Goal: Task Accomplishment & Management: Manage account settings

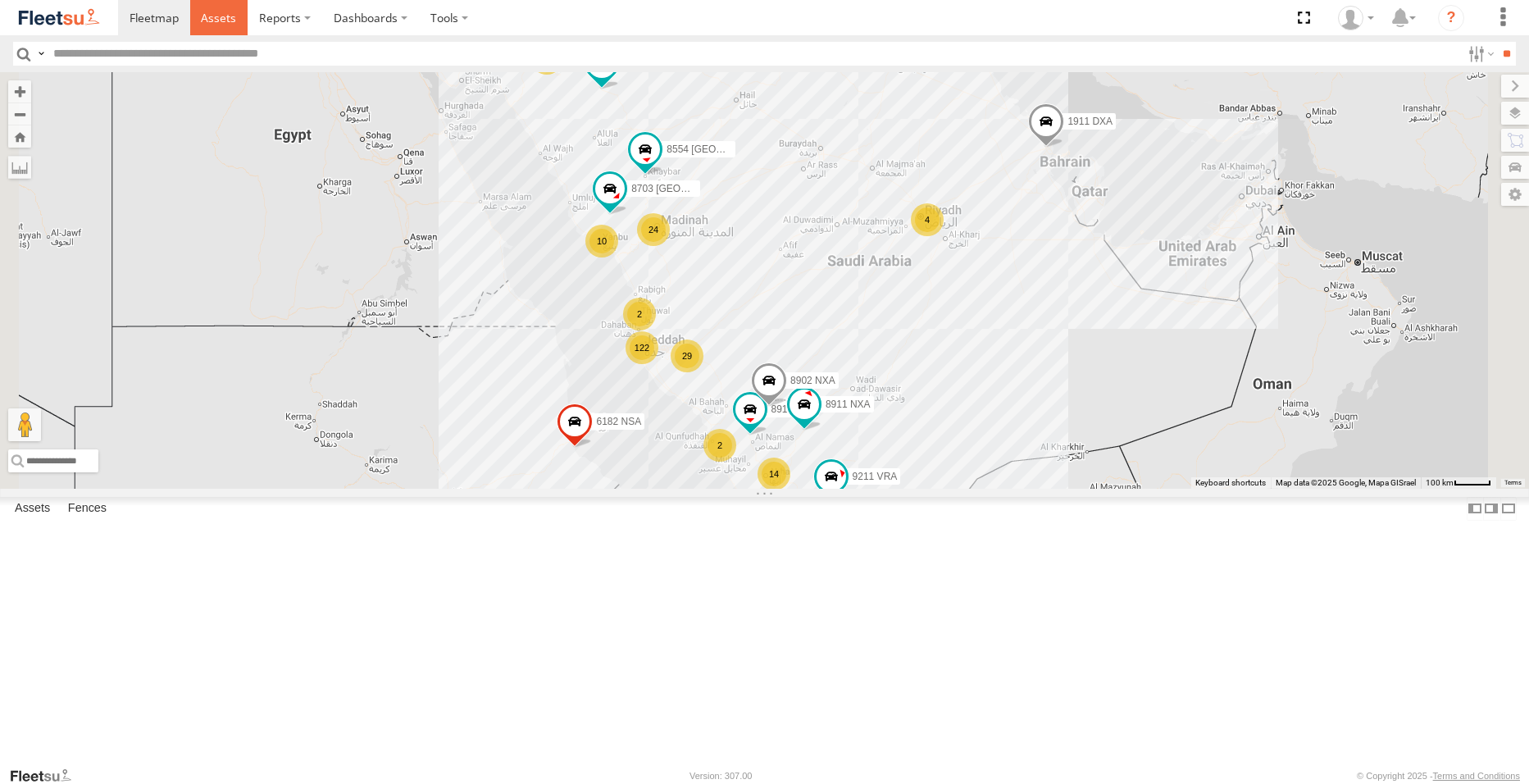
click at [230, 20] on span at bounding box center [219, 17] width 36 height 15
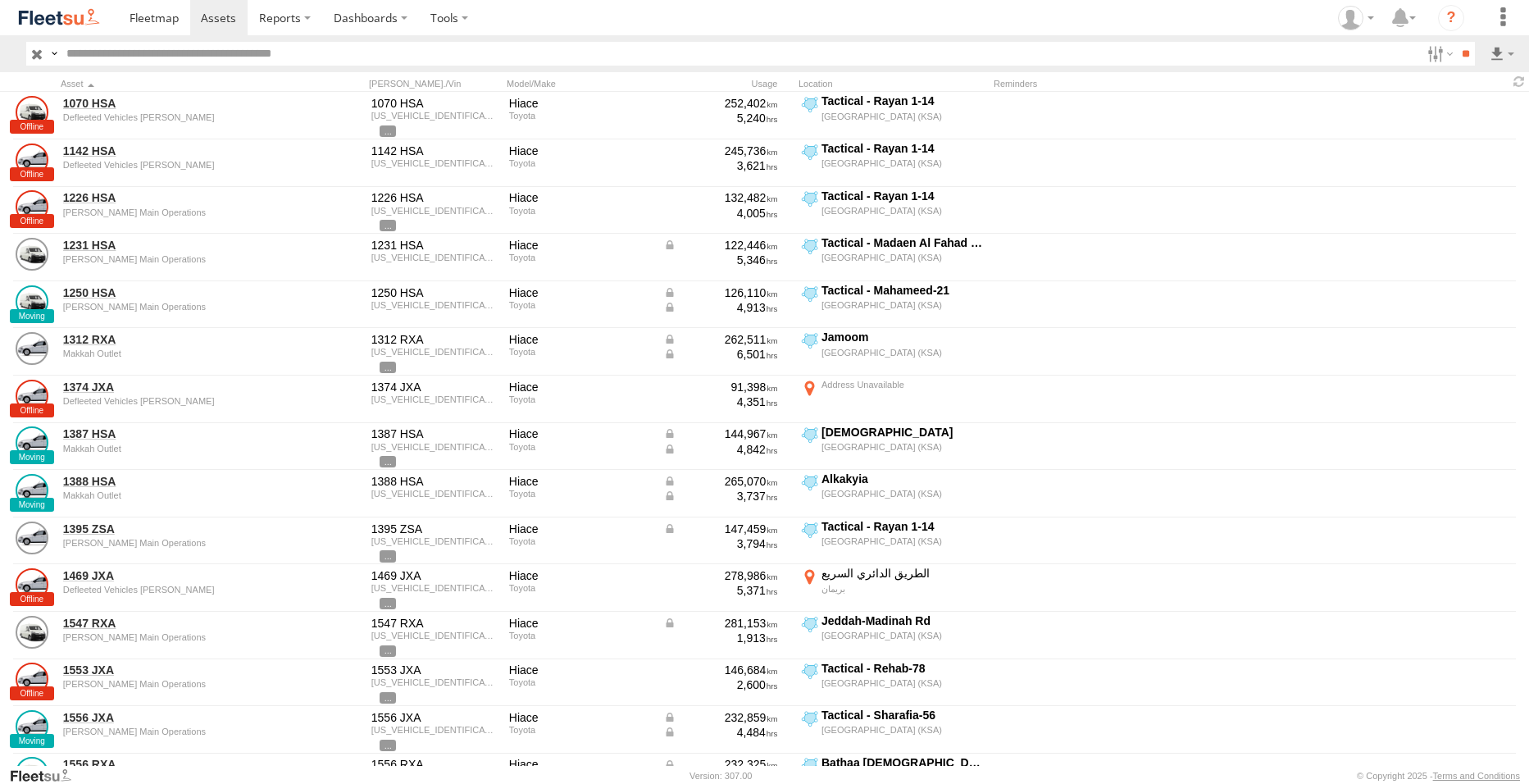
click at [285, 50] on input "text" at bounding box center [740, 54] width 1361 height 24
click at [145, 60] on input "text" at bounding box center [740, 54] width 1361 height 24
paste input "********"
type input "********"
click at [1456, 42] on input "**" at bounding box center [1465, 54] width 19 height 24
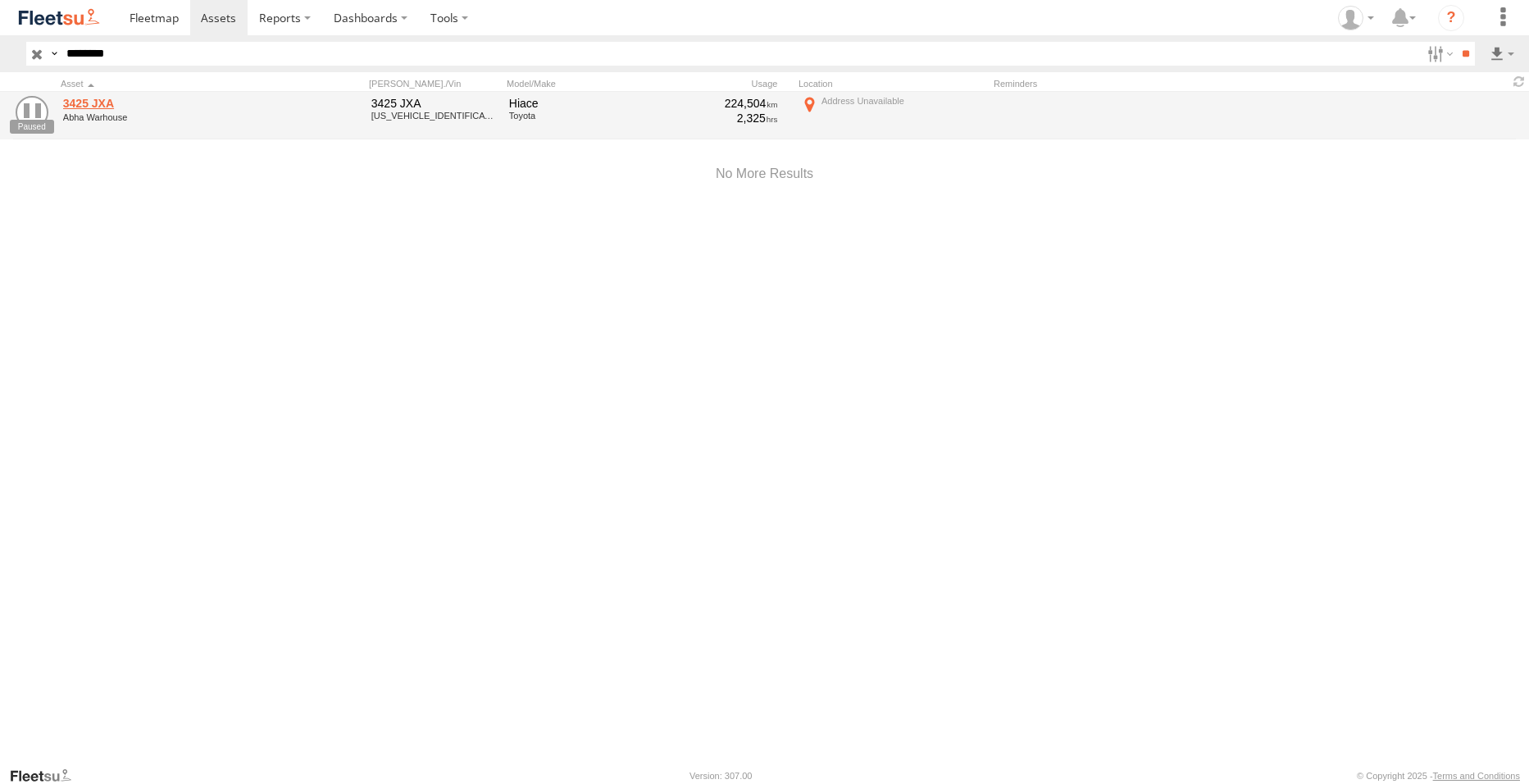
click at [101, 102] on link "3425 JXA" at bounding box center [176, 103] width 225 height 15
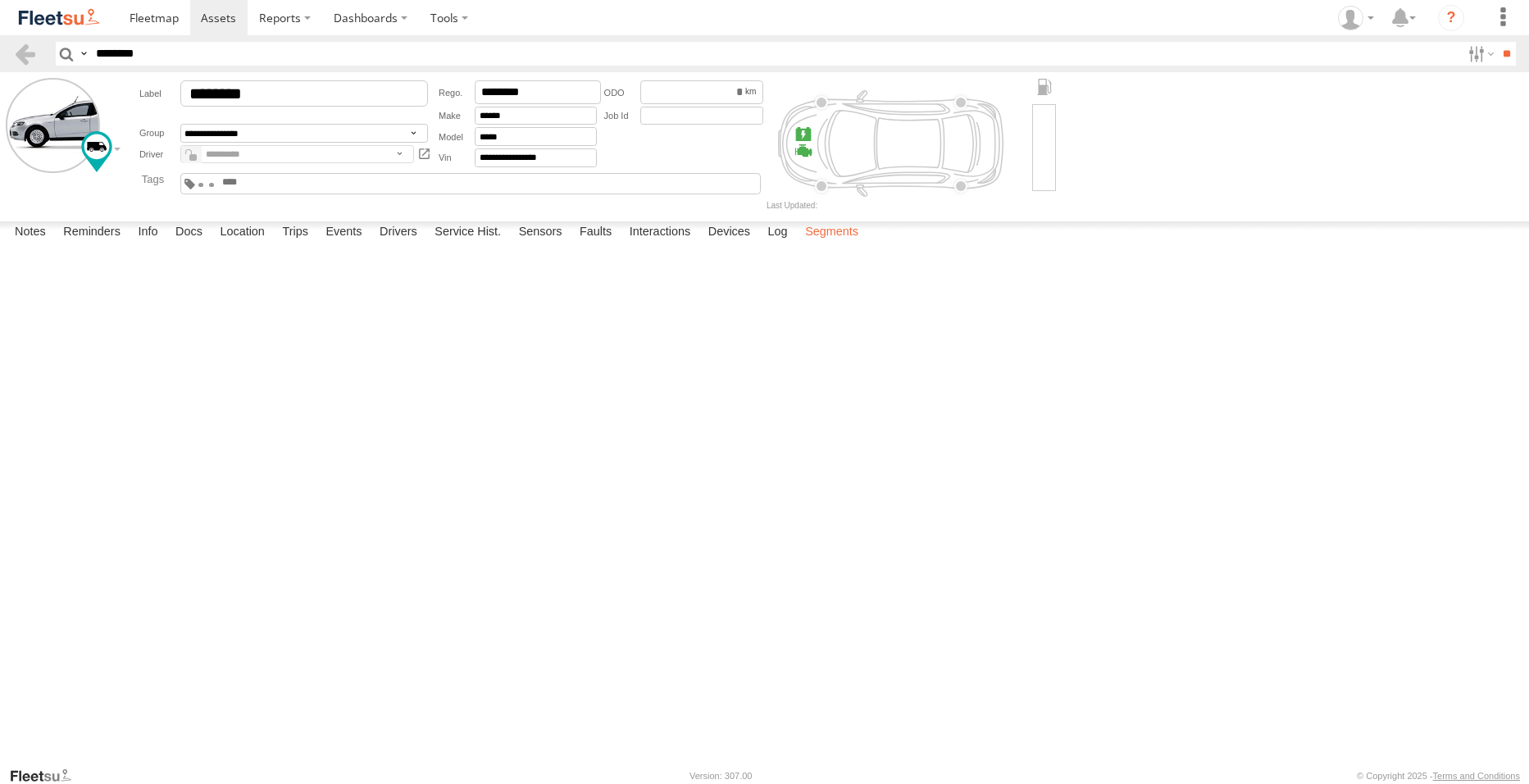
click at [826, 244] on label "Segments" at bounding box center [831, 233] width 70 height 23
click at [733, 244] on label "Devices" at bounding box center [729, 233] width 58 height 23
click at [660, 244] on label "Interactions" at bounding box center [660, 233] width 78 height 23
click at [599, 244] on label "Faults" at bounding box center [596, 233] width 48 height 23
click at [547, 244] on label "Sensors" at bounding box center [541, 233] width 60 height 23
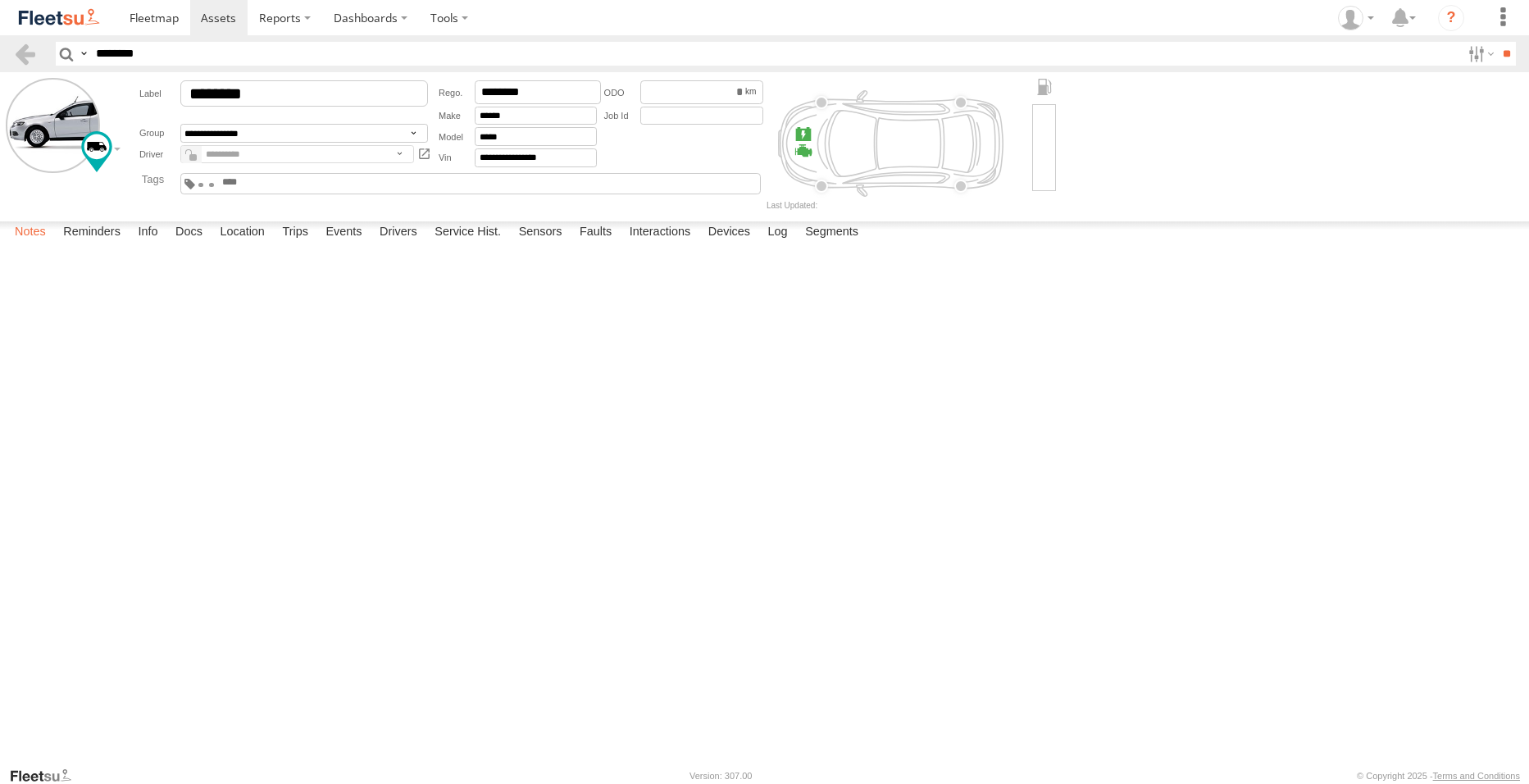
click at [12, 244] on label "Notes" at bounding box center [29, 233] width 47 height 23
click at [105, 244] on label "Reminders" at bounding box center [92, 233] width 74 height 23
click at [47, 244] on label "Notes" at bounding box center [29, 233] width 47 height 23
click at [158, 244] on label "Info" at bounding box center [147, 233] width 36 height 23
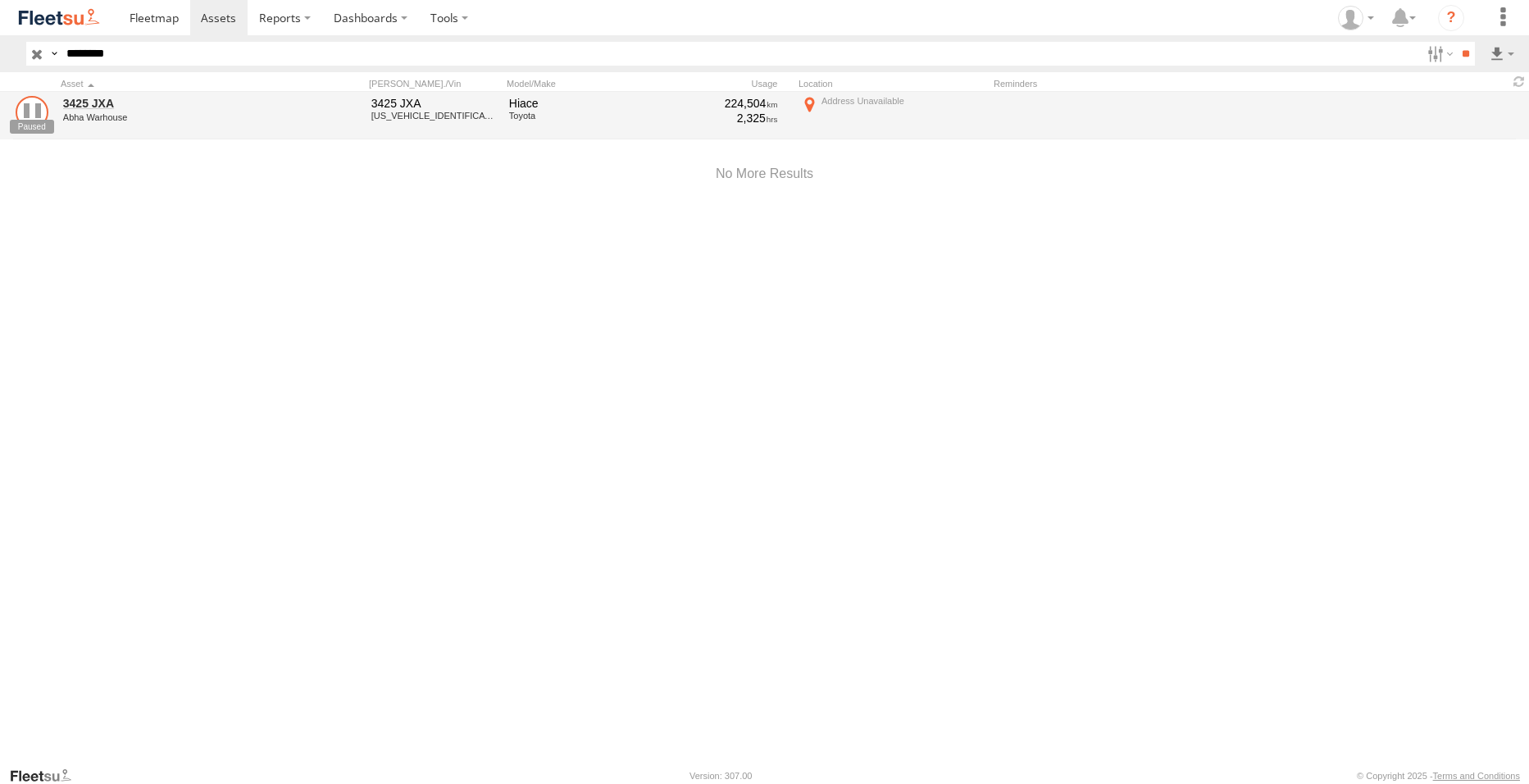
click at [37, 118] on link at bounding box center [31, 112] width 33 height 33
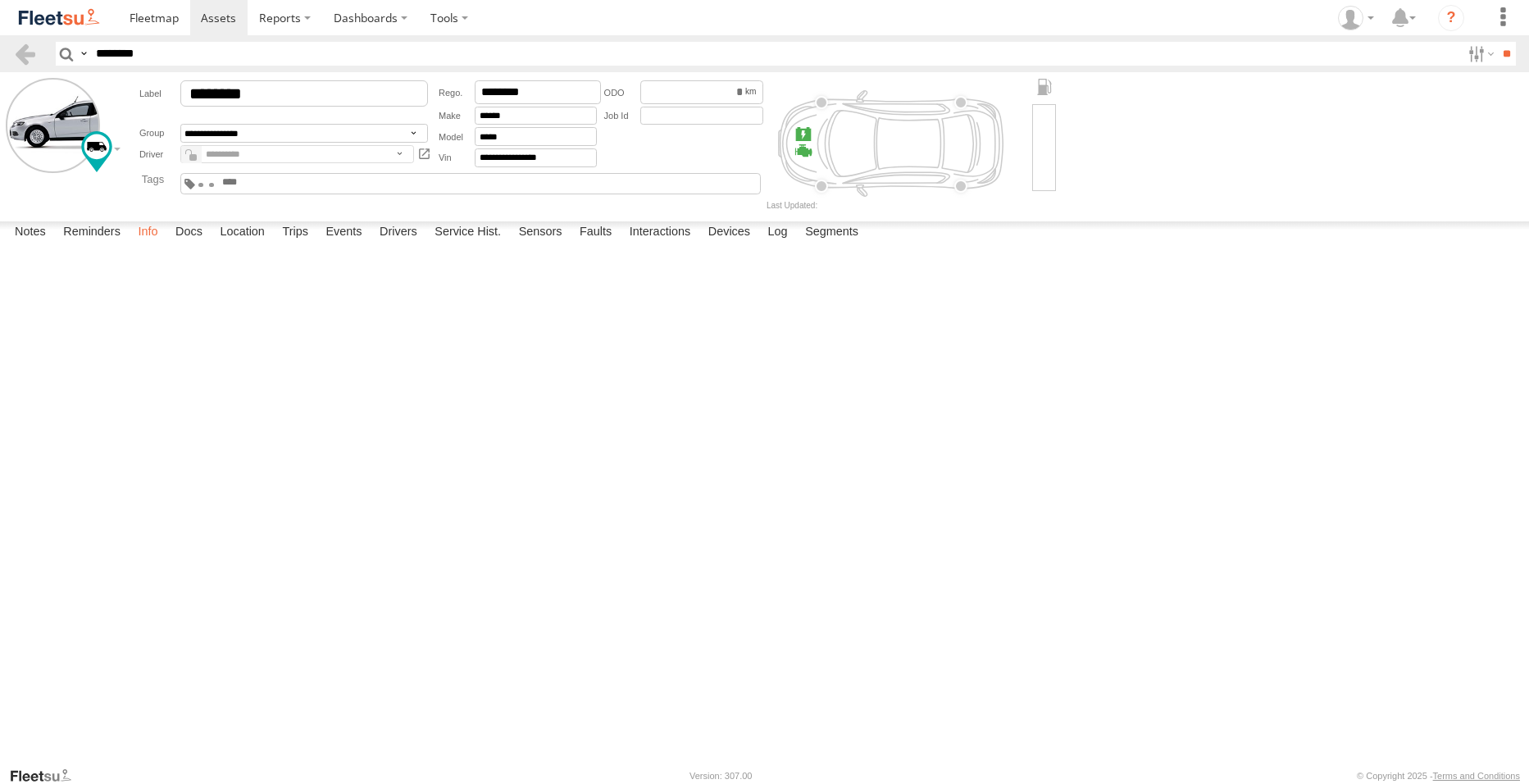
click at [155, 244] on label "Info" at bounding box center [147, 233] width 36 height 23
click at [96, 142] on div at bounding box center [199, 144] width 236 height 28
click at [208, 244] on label "Docs" at bounding box center [188, 233] width 44 height 23
click at [238, 244] on label "Location" at bounding box center [242, 233] width 62 height 23
click at [305, 244] on label "Trips" at bounding box center [295, 233] width 43 height 23
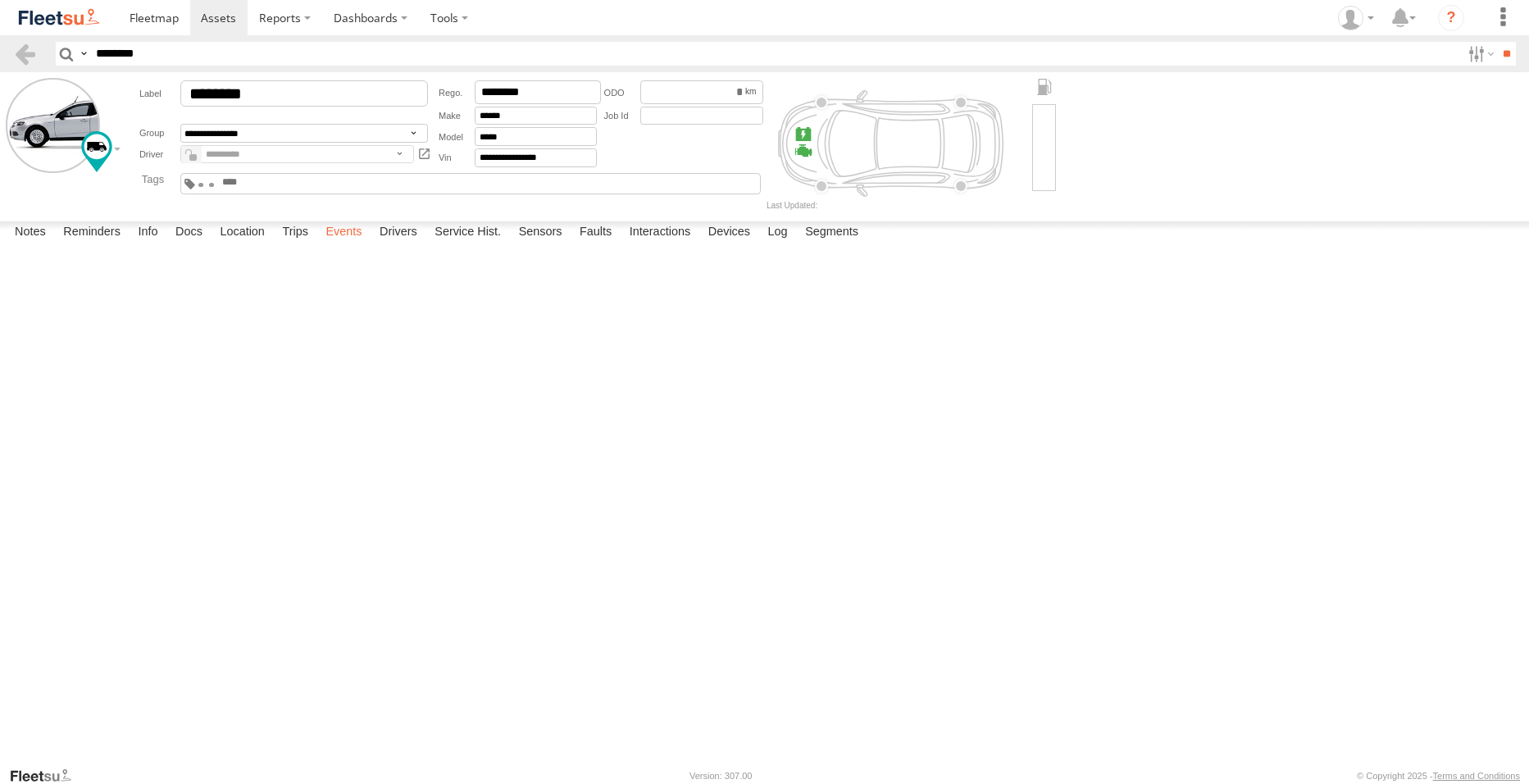
click at [354, 244] on label "Events" at bounding box center [343, 233] width 53 height 23
click at [395, 244] on label "Drivers" at bounding box center [398, 233] width 54 height 23
click at [447, 244] on label "Service Hist." at bounding box center [467, 233] width 83 height 23
click at [553, 244] on label "Sensors" at bounding box center [541, 233] width 60 height 23
click at [593, 244] on label "Faults" at bounding box center [596, 233] width 48 height 23
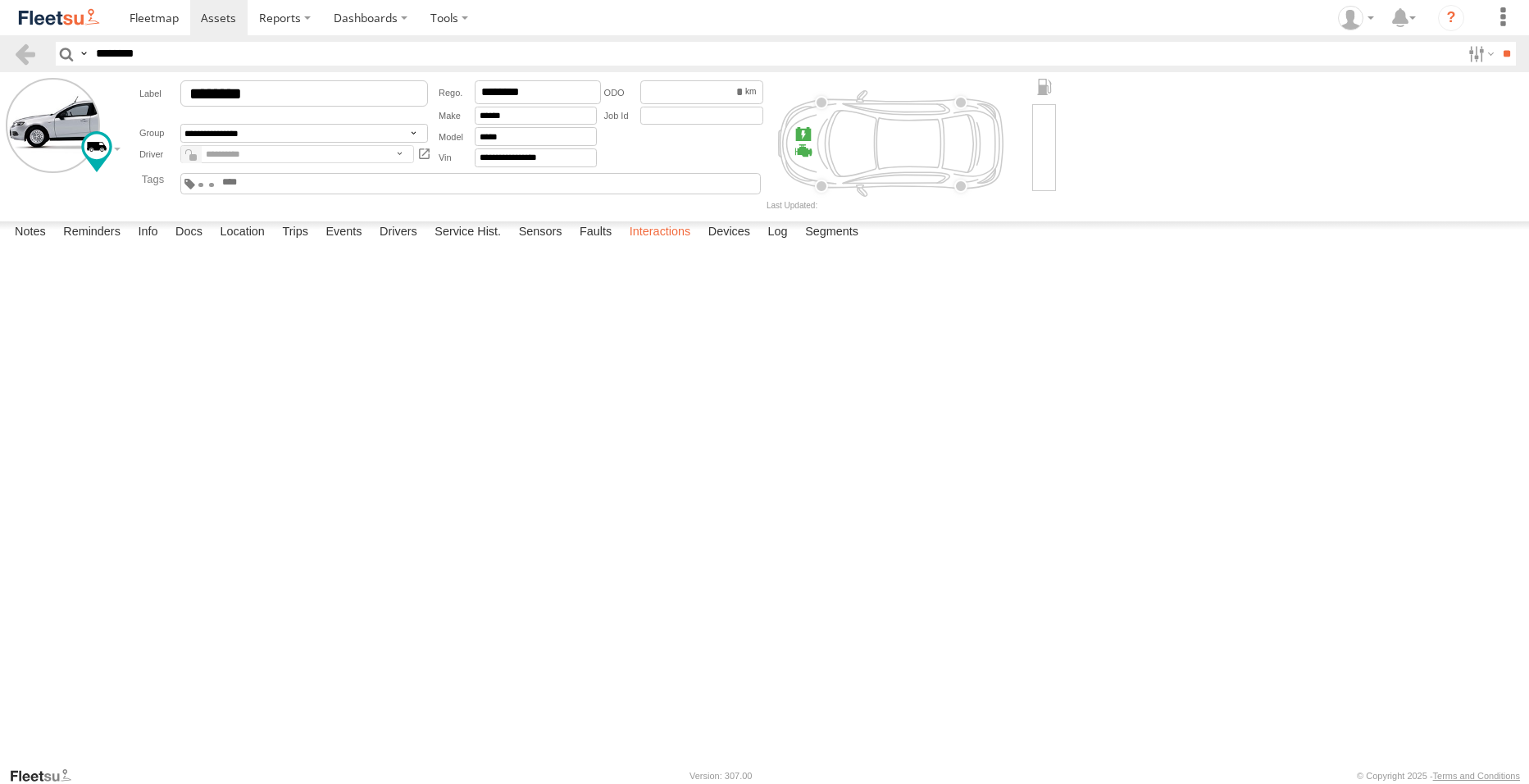
click at [675, 244] on label "Interactions" at bounding box center [660, 233] width 78 height 23
click at [727, 244] on label "Devices" at bounding box center [729, 233] width 58 height 23
click at [776, 244] on label "Log" at bounding box center [778, 233] width 36 height 23
click at [820, 244] on label "Segments" at bounding box center [831, 233] width 70 height 23
click at [36, 244] on label "Notes" at bounding box center [29, 233] width 47 height 23
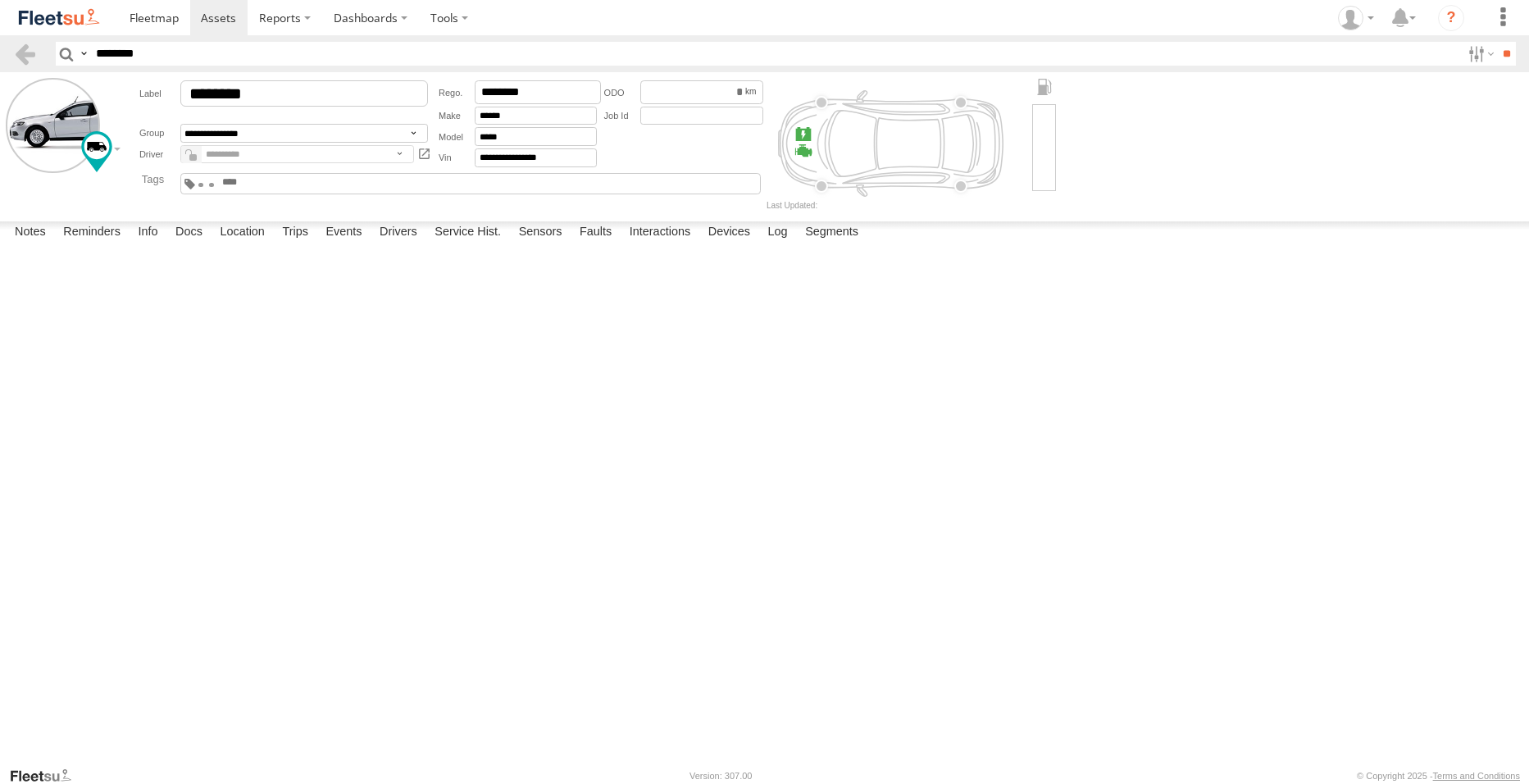
click at [0, 0] on link "ODO updated" at bounding box center [0, 0] width 0 height 0
click at [0, 0] on div at bounding box center [0, 0] width 0 height 0
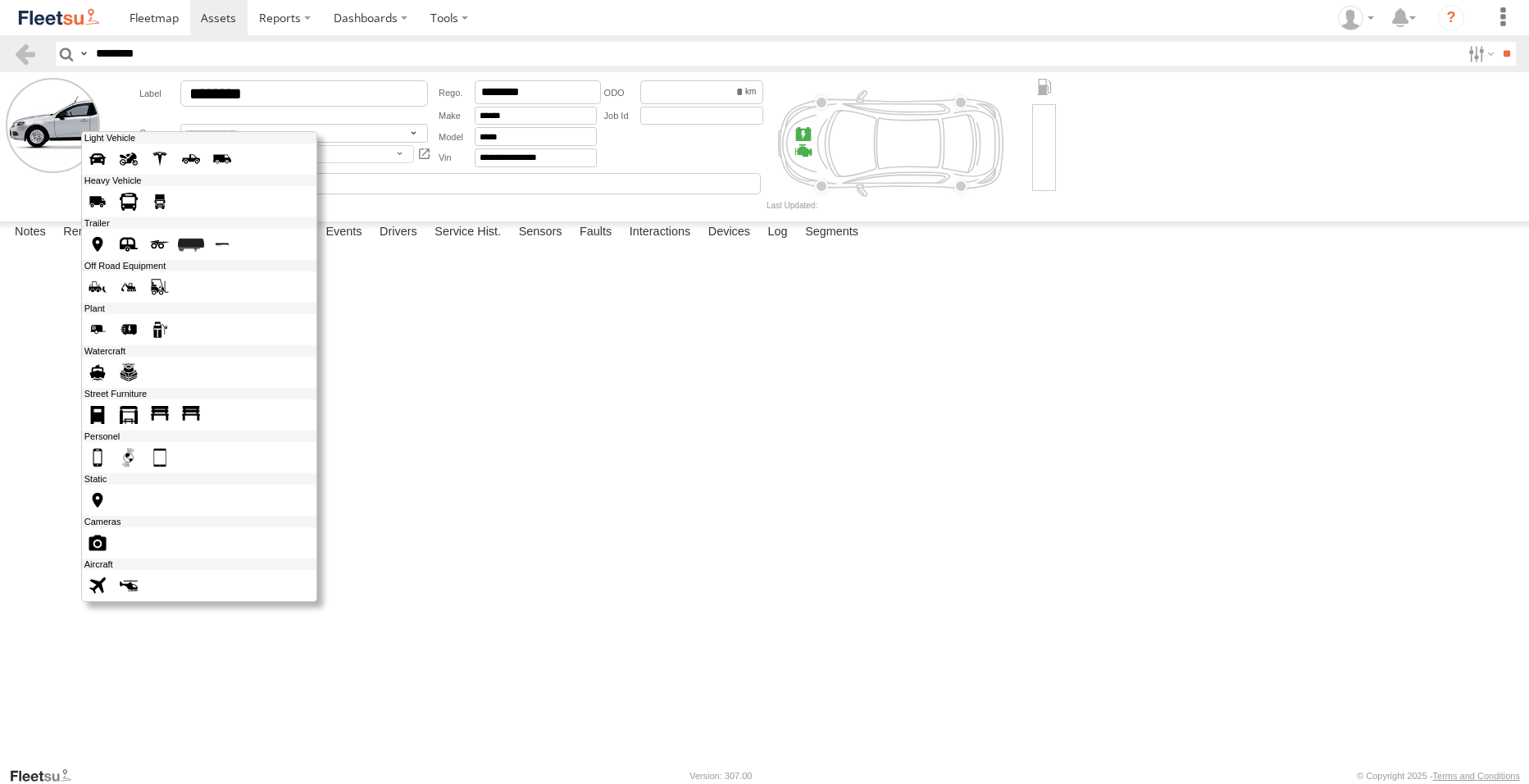
click at [116, 153] on div at bounding box center [199, 367] width 236 height 471
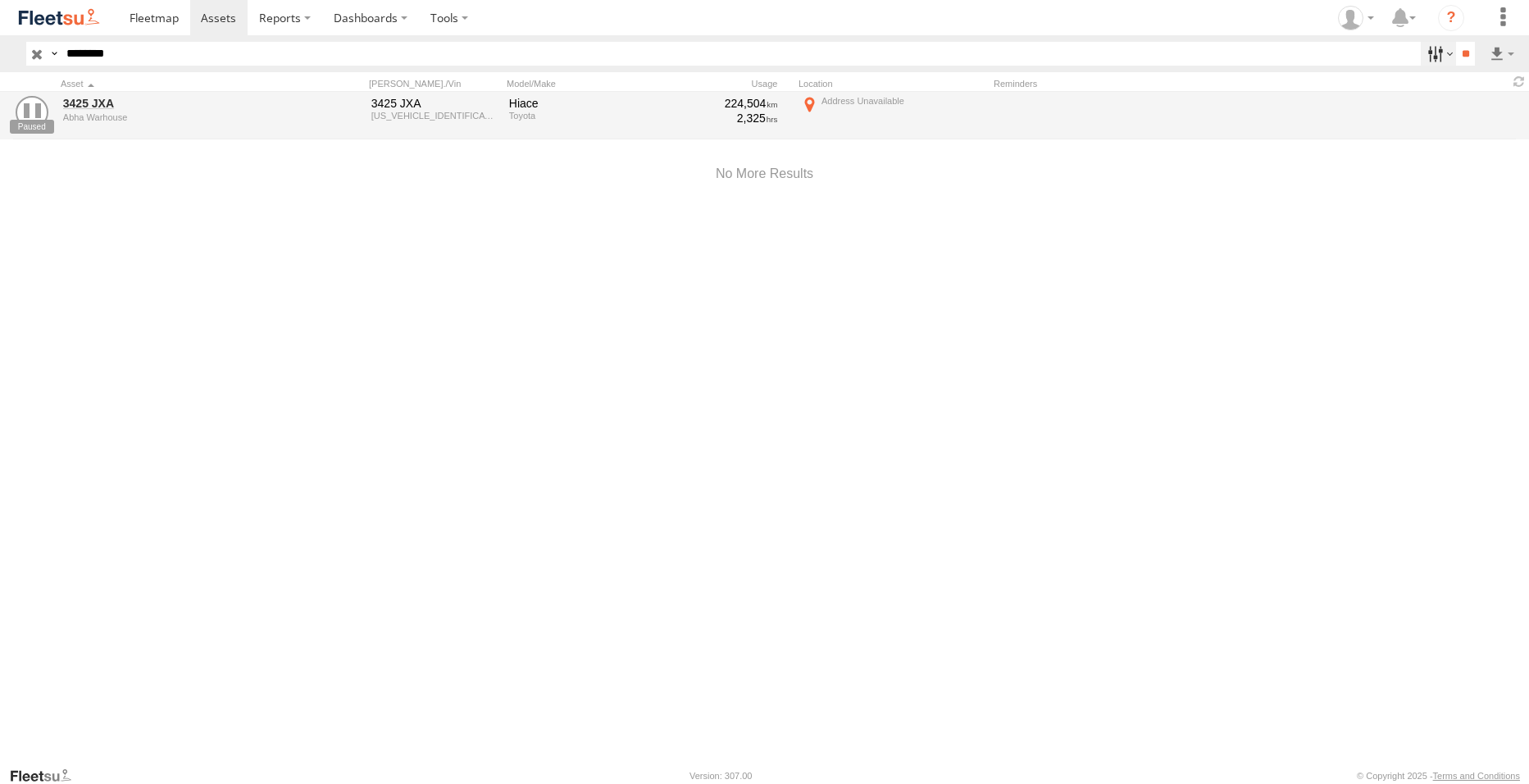
click at [1430, 49] on label at bounding box center [1439, 54] width 36 height 24
click at [1510, 196] on div at bounding box center [764, 174] width 1529 height 70
click at [1506, 29] on label at bounding box center [1502, 18] width 36 height 36
click at [1480, 210] on link at bounding box center [1472, 209] width 97 height 27
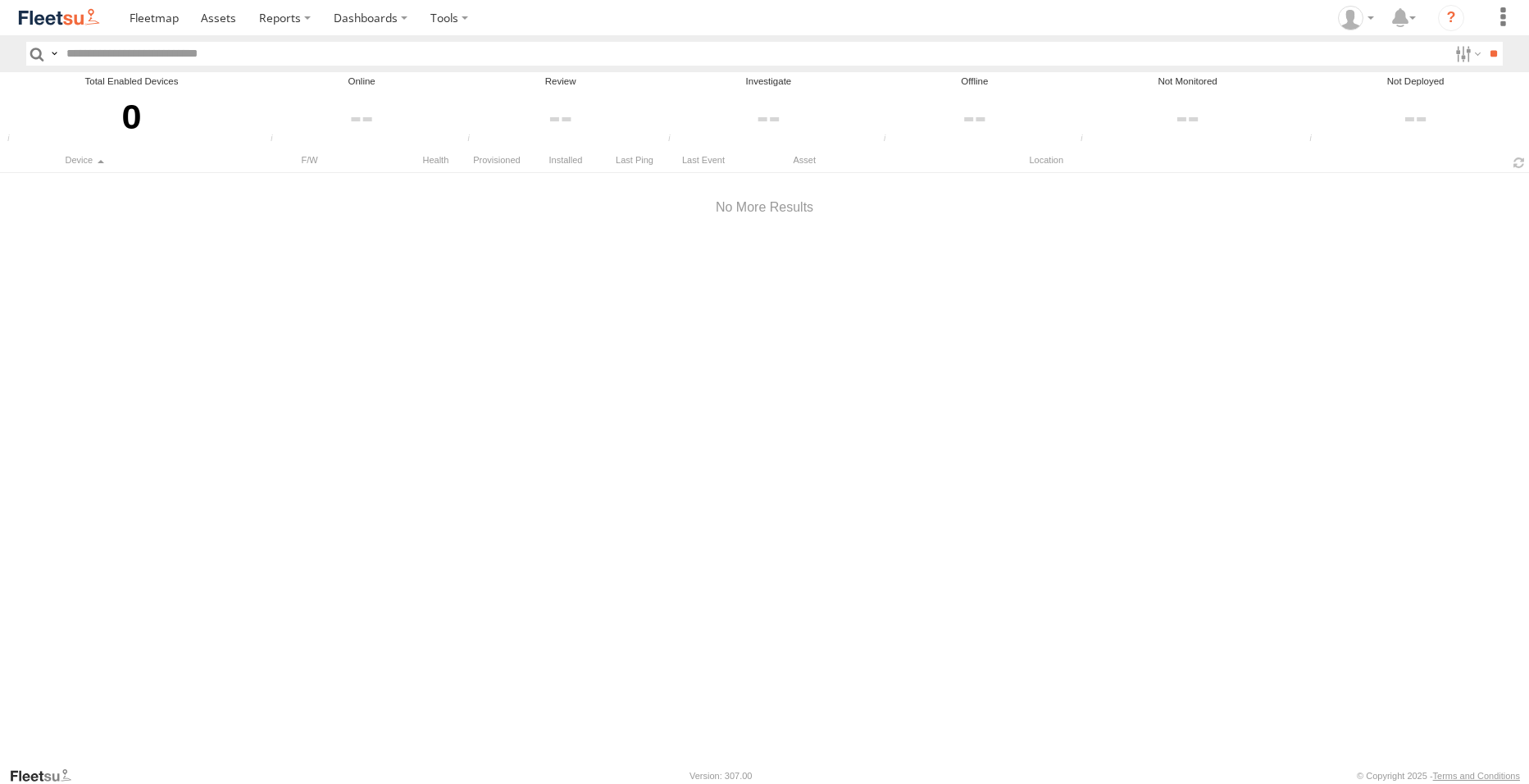
click at [222, 59] on input "text" at bounding box center [754, 54] width 1388 height 24
paste input "********"
click at [1492, 57] on input "**" at bounding box center [1493, 54] width 19 height 24
drag, startPoint x: 136, startPoint y: 50, endPoint x: -2, endPoint y: 55, distance: 138.1
click at [0, 55] on html at bounding box center [764, 392] width 1529 height 784
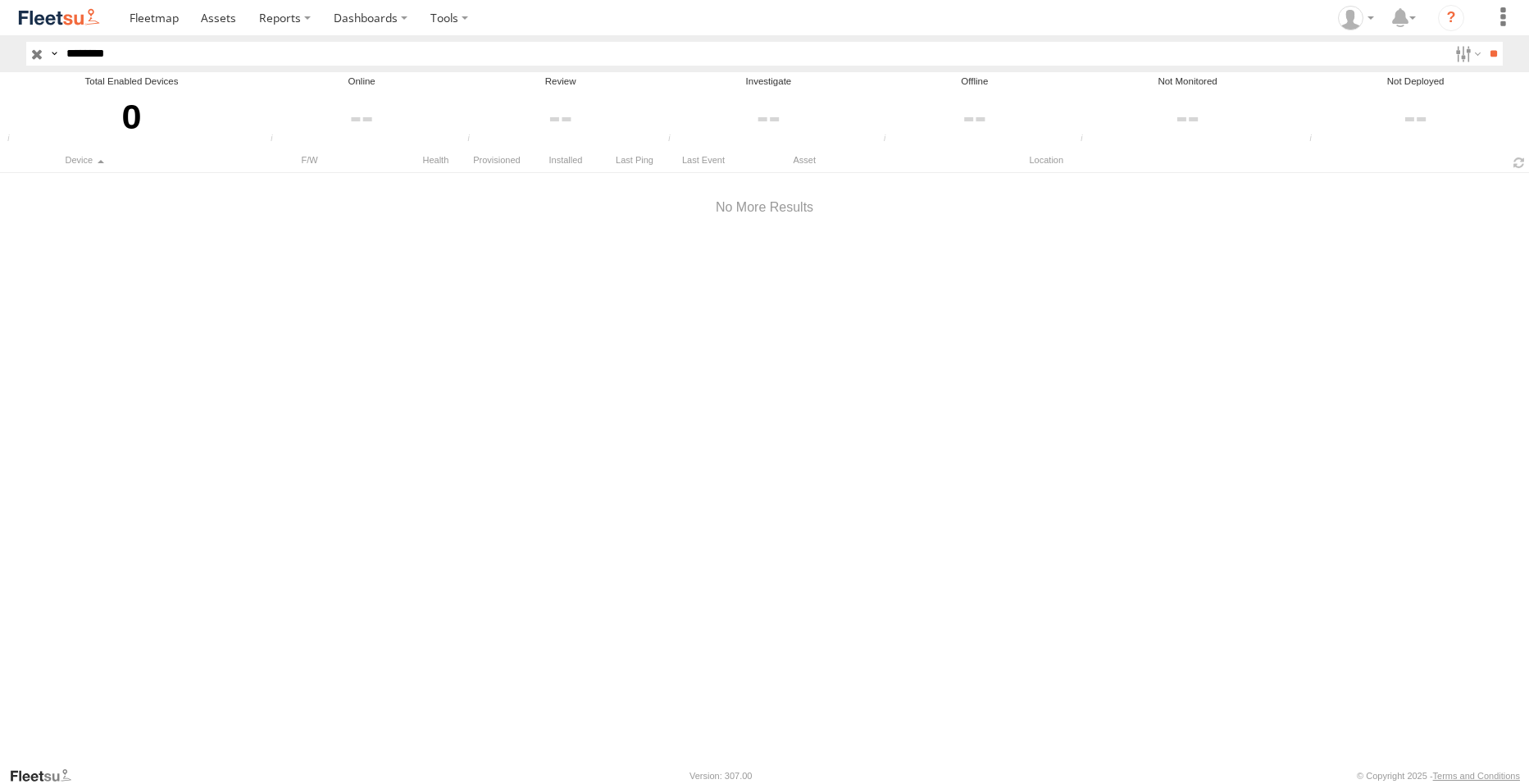
paste input "*******"
type input "**********"
click at [1490, 54] on input "**" at bounding box center [1493, 54] width 19 height 24
click at [211, 17] on span at bounding box center [219, 17] width 36 height 15
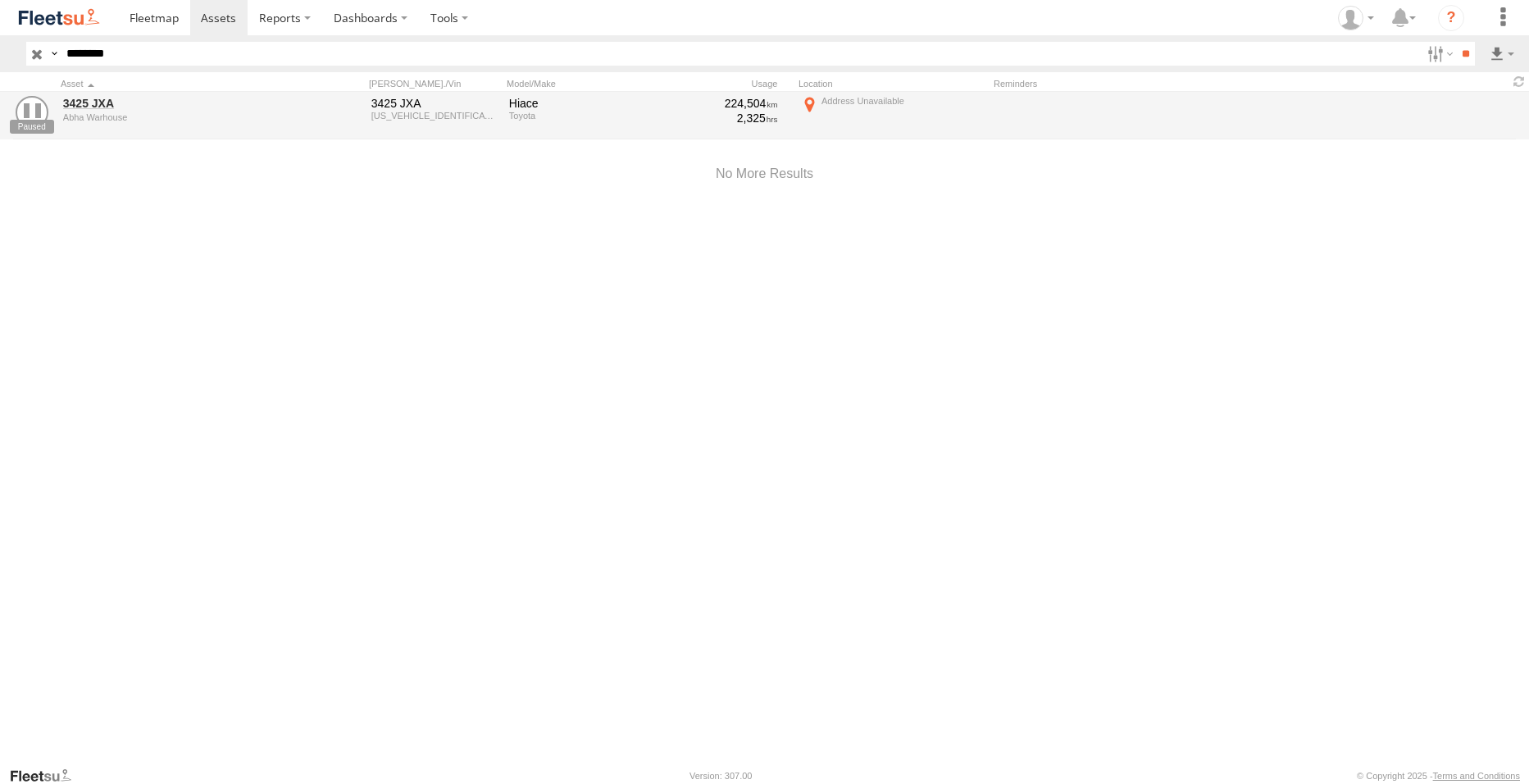
drag, startPoint x: 0, startPoint y: 0, endPoint x: 138, endPoint y: 56, distance: 148.9
click at [138, 56] on input "********" at bounding box center [740, 54] width 1361 height 24
click at [1464, 54] on input "**" at bounding box center [1465, 54] width 19 height 24
click at [76, 105] on link "3425 JXA" at bounding box center [176, 103] width 225 height 15
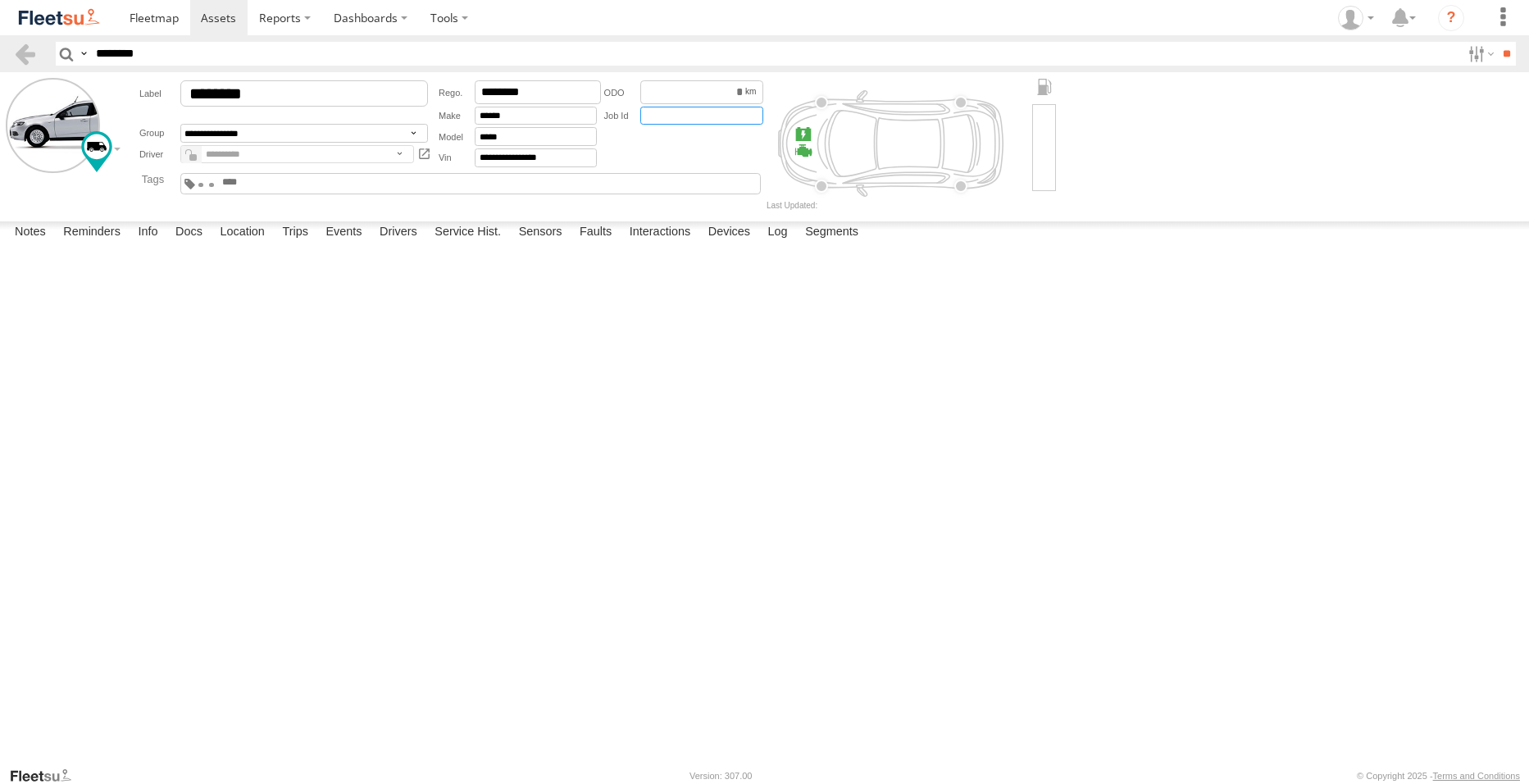
click at [722, 109] on input "text" at bounding box center [702, 115] width 123 height 19
click at [727, 97] on input "******" at bounding box center [702, 92] width 123 height 24
click at [0, 0] on textarea at bounding box center [0, 0] width 0 height 0
click at [0, 0] on span at bounding box center [0, 0] width 0 height 0
click at [127, 198] on div "ABT-BAHA AGENT Autonomous Bot BHH-Implanted couriers at Agent Both Cargo Crowds…" at bounding box center [445, 184] width 643 height 29
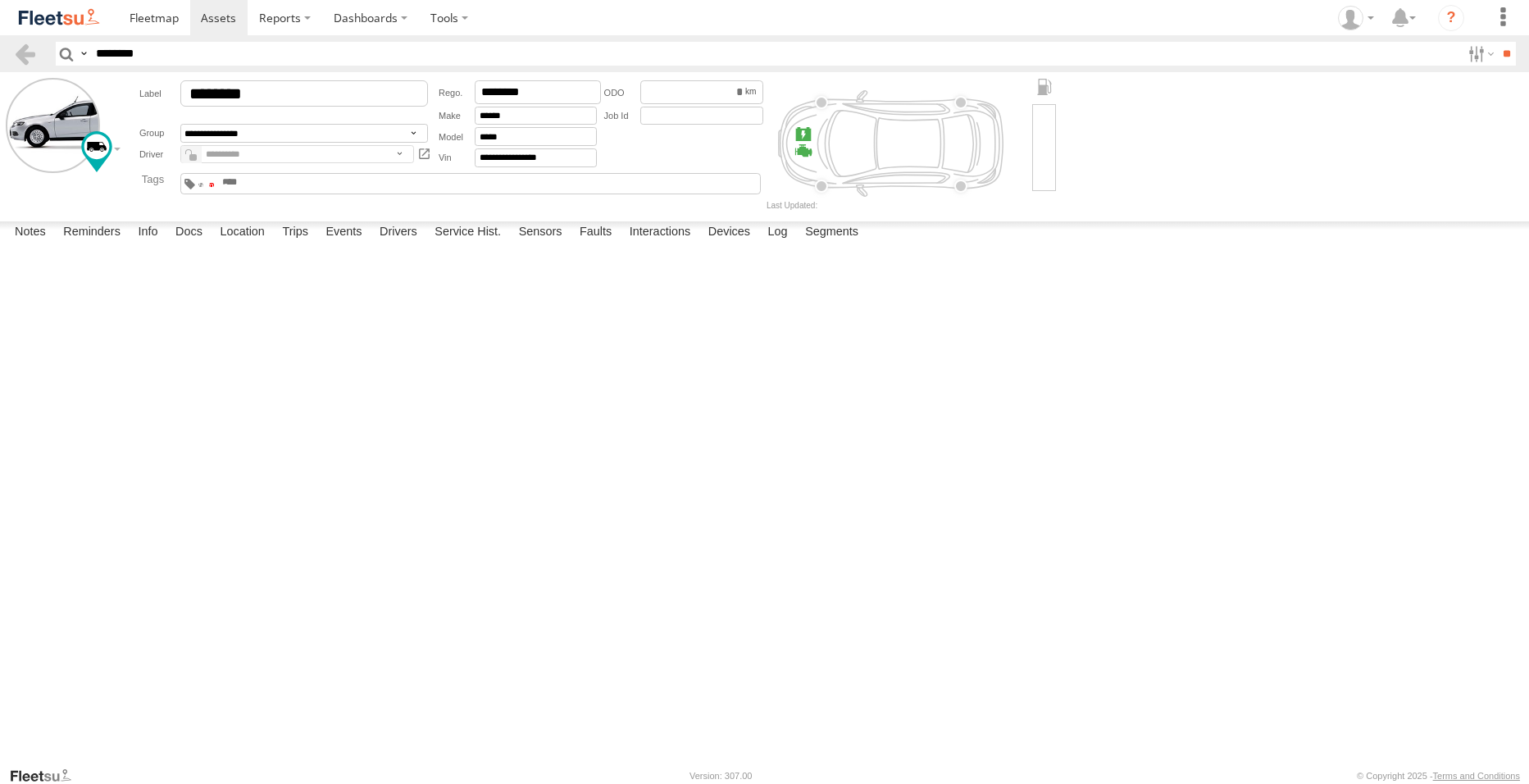
click at [215, 186] on span at bounding box center [211, 185] width 5 height 4
click at [312, 244] on label "Trips" at bounding box center [295, 233] width 43 height 23
click at [158, 244] on label "Info" at bounding box center [147, 233] width 36 height 23
drag, startPoint x: 219, startPoint y: 737, endPoint x: 201, endPoint y: 743, distance: 19.0
click at [219, 244] on label "Location" at bounding box center [242, 233] width 62 height 23
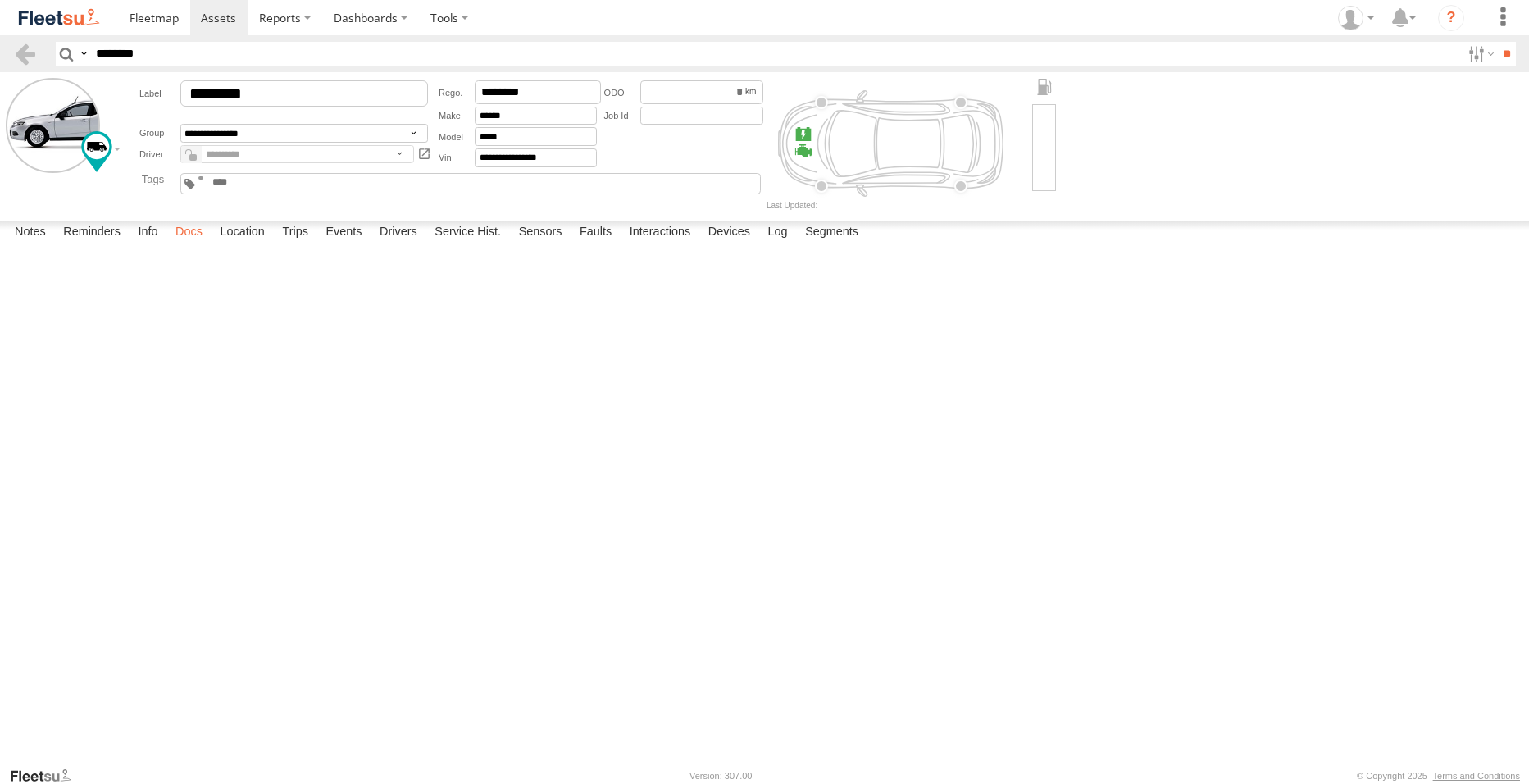
click at [197, 244] on label "Docs" at bounding box center [188, 233] width 44 height 23
click at [255, 244] on label "Location" at bounding box center [242, 233] width 62 height 23
click at [304, 244] on label "Trips" at bounding box center [295, 233] width 43 height 23
click at [358, 244] on label "Events" at bounding box center [343, 233] width 53 height 23
click at [401, 244] on label "Drivers" at bounding box center [398, 233] width 54 height 23
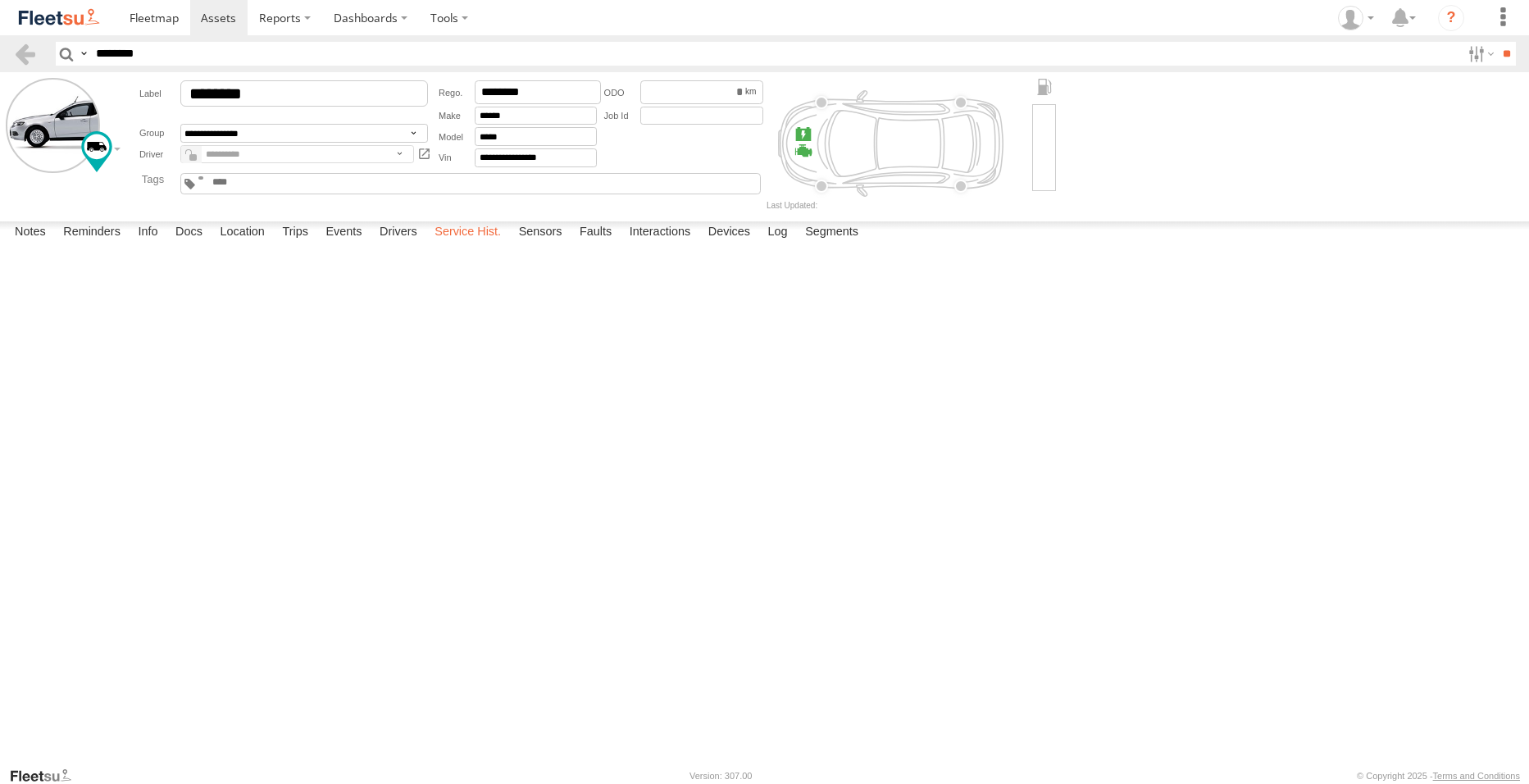
click at [457, 244] on label "Service Hist." at bounding box center [467, 233] width 83 height 23
click at [545, 244] on label "Sensors" at bounding box center [541, 233] width 60 height 23
click at [603, 244] on label "Faults" at bounding box center [596, 233] width 48 height 23
click at [676, 244] on label "Interactions" at bounding box center [660, 233] width 78 height 23
click at [732, 244] on label "Devices" at bounding box center [729, 233] width 58 height 23
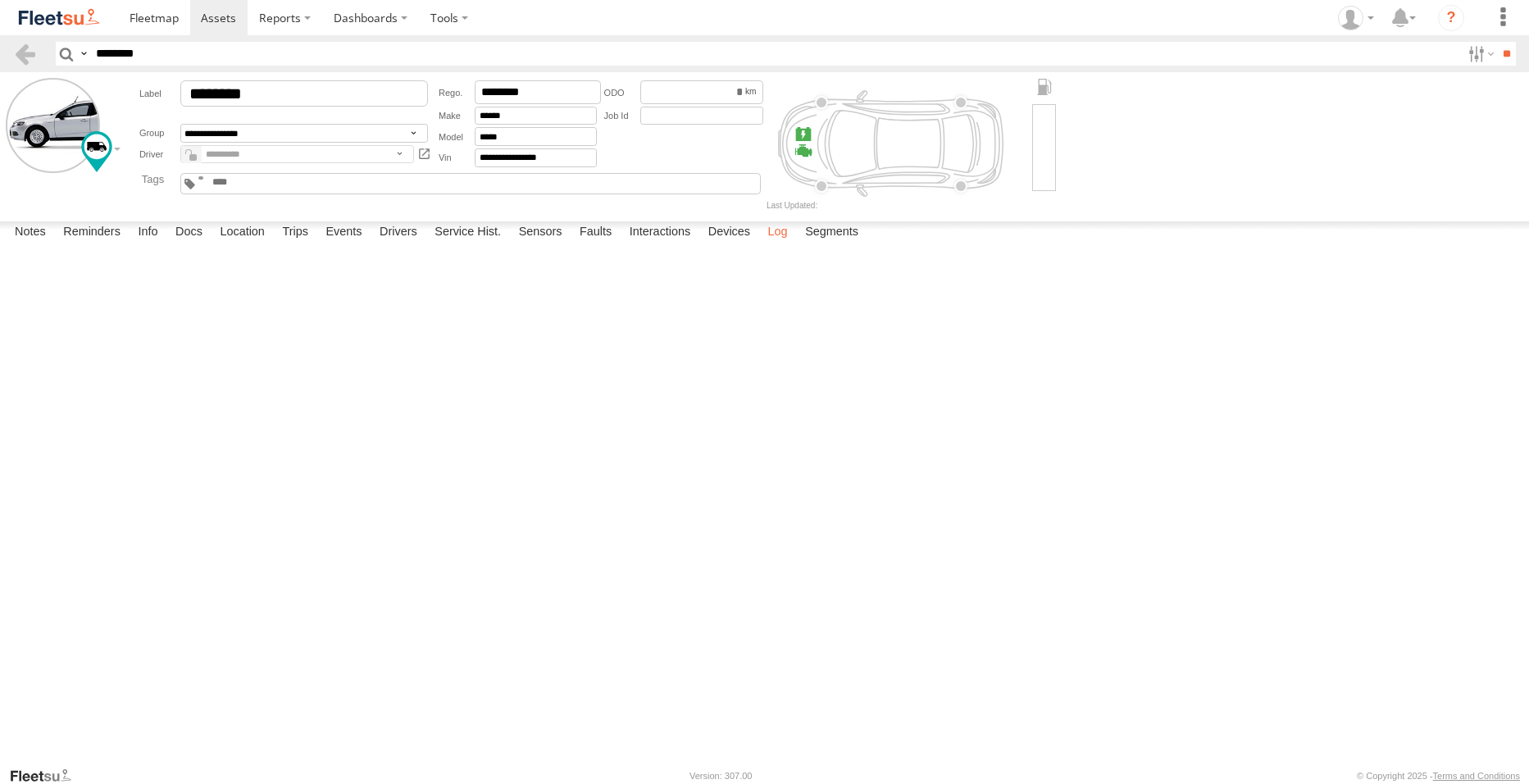
click at [782, 244] on label "Log" at bounding box center [778, 233] width 36 height 23
click at [824, 244] on label "Segments" at bounding box center [831, 233] width 70 height 23
click at [787, 244] on label "Log" at bounding box center [778, 233] width 36 height 23
click at [0, 0] on label at bounding box center [0, 0] width 0 height 0
click at [0, 0] on label "Close" at bounding box center [0, 0] width 0 height 0
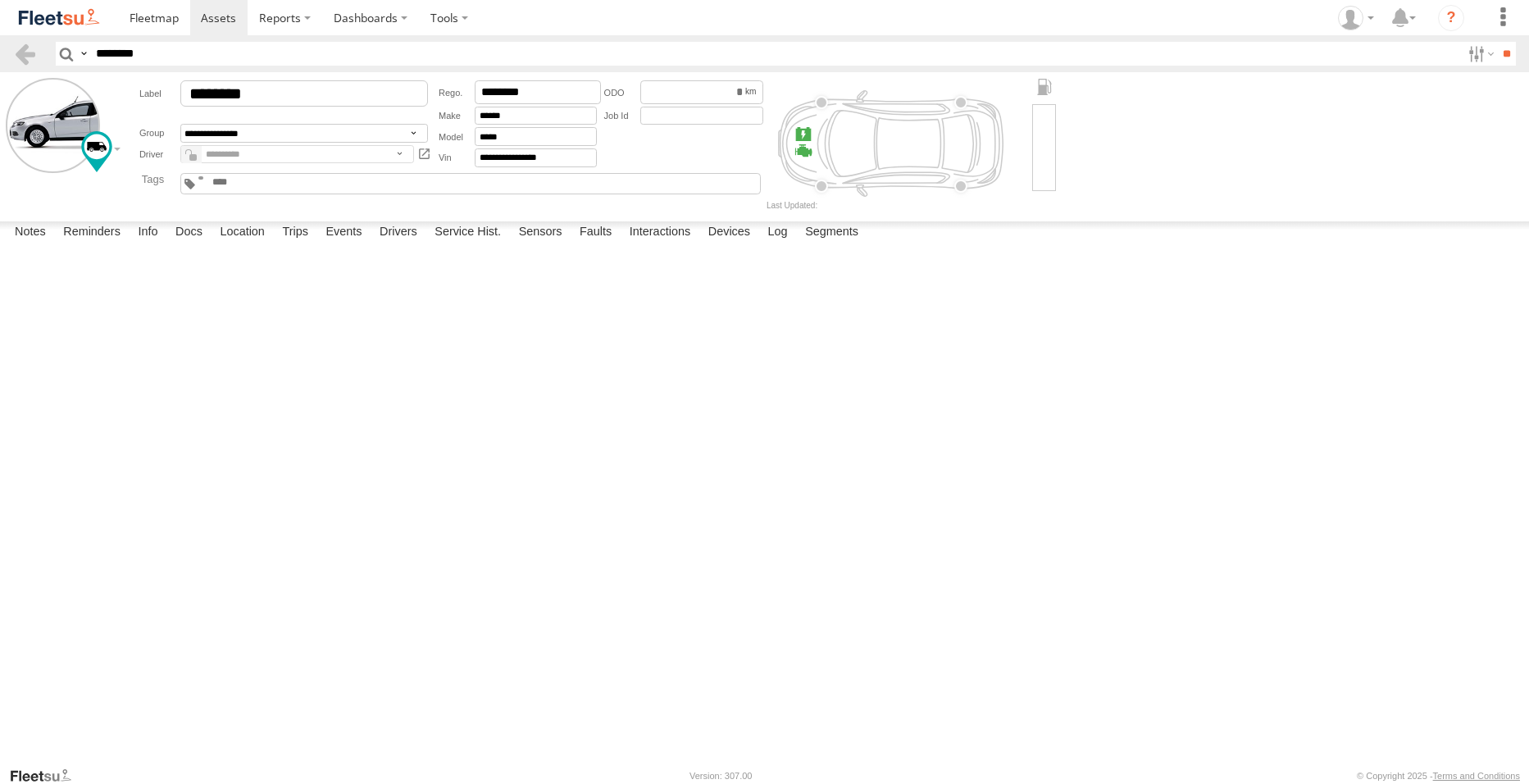
click at [0, 0] on label at bounding box center [0, 0] width 0 height 0
click at [0, 0] on label "Close" at bounding box center [0, 0] width 0 height 0
click at [46, 122] on label at bounding box center [53, 125] width 95 height 95
click at [0, 0] on div "Edit Avatar" at bounding box center [0, 0] width 0 height 0
click at [0, 0] on div "Edit Avatar ×" at bounding box center [0, 0] width 0 height 0
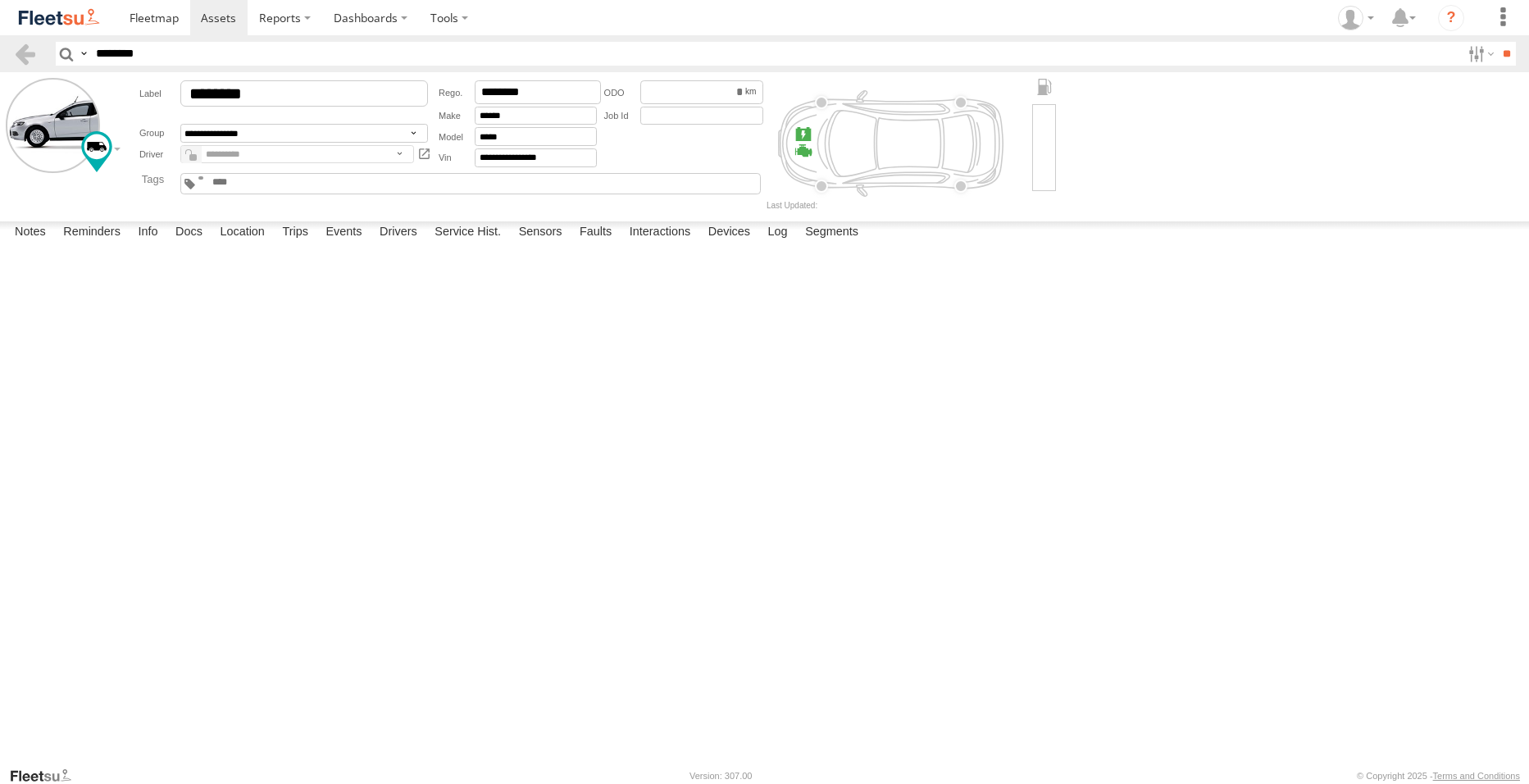
click at [0, 0] on label "×" at bounding box center [0, 0] width 0 height 0
click at [0, 0] on div "9c81a25c-fd6b-47af-8e63-5" at bounding box center [0, 0] width 0 height 0
